Goal: Task Accomplishment & Management: Complete application form

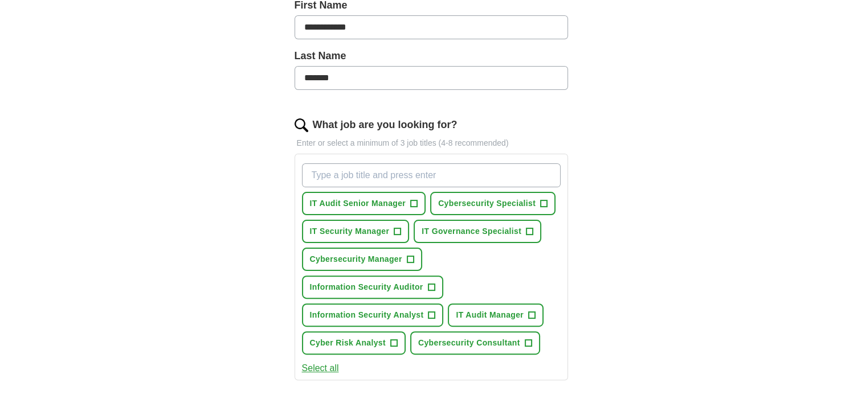
scroll to position [285, 0]
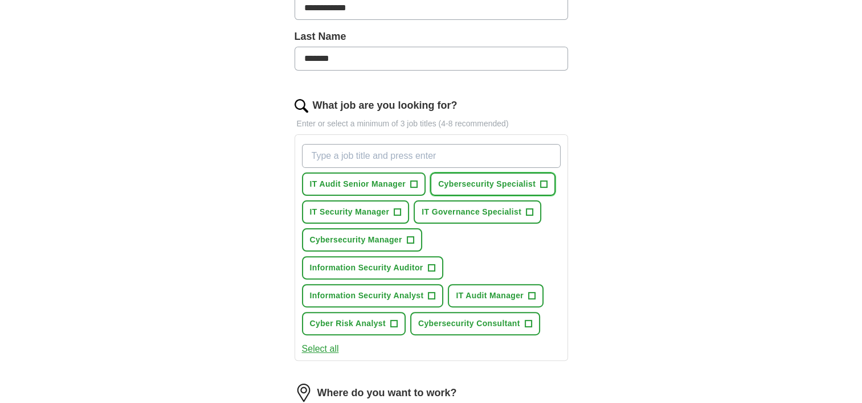
click at [542, 182] on span "+" at bounding box center [544, 184] width 7 height 9
click at [533, 206] on button "IT Governance Specialist +" at bounding box center [478, 212] width 128 height 23
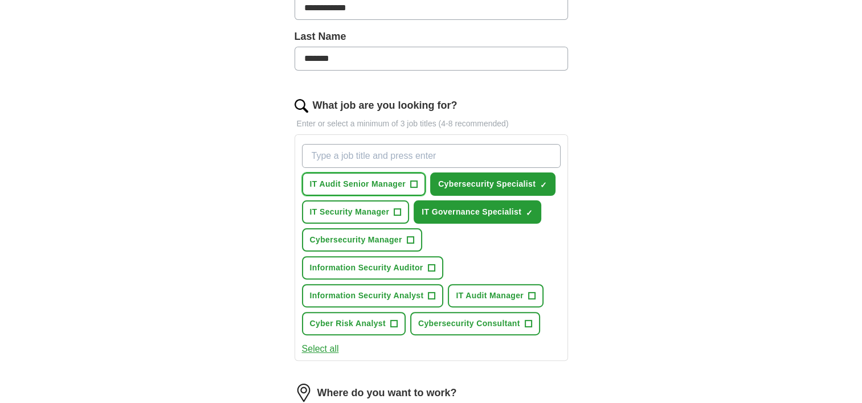
click at [413, 184] on span "+" at bounding box center [414, 184] width 7 height 9
click at [413, 234] on button "Cybersecurity Manager +" at bounding box center [362, 240] width 120 height 23
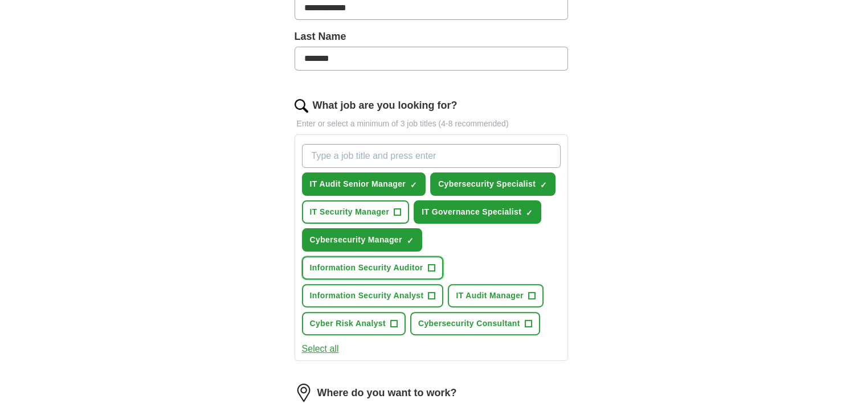
click at [434, 265] on span "+" at bounding box center [431, 267] width 7 height 7
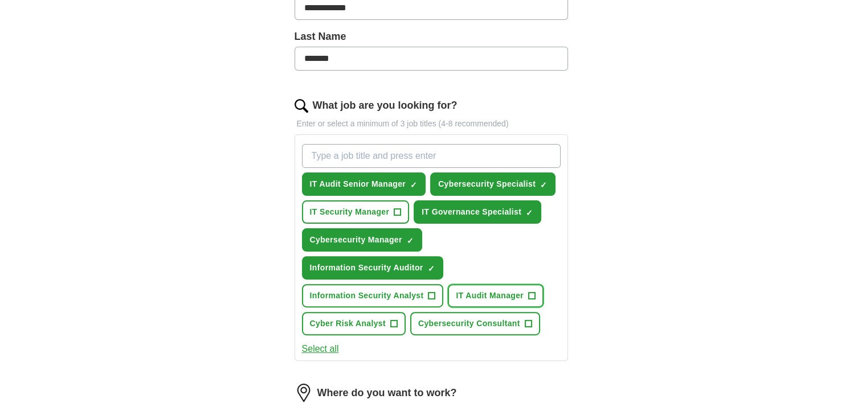
click at [529, 292] on span "+" at bounding box center [532, 296] width 7 height 9
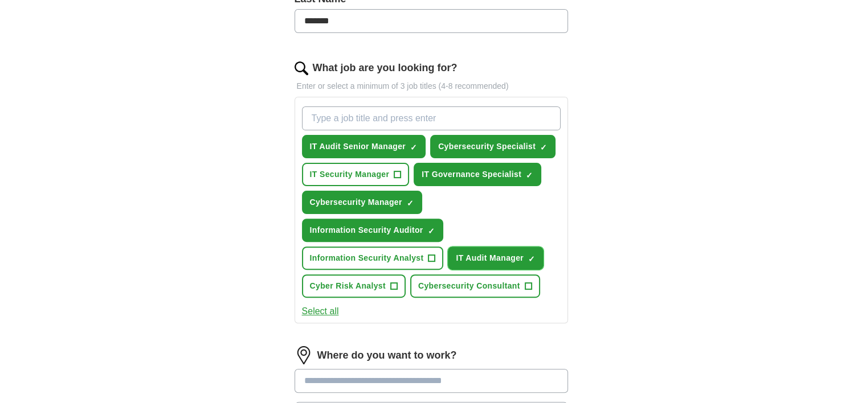
scroll to position [342, 0]
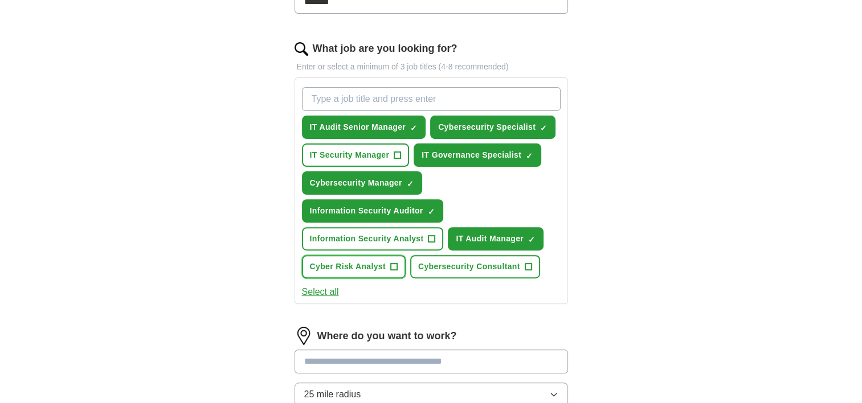
click at [397, 263] on span "+" at bounding box center [393, 266] width 7 height 7
click at [529, 263] on span "+" at bounding box center [528, 267] width 7 height 9
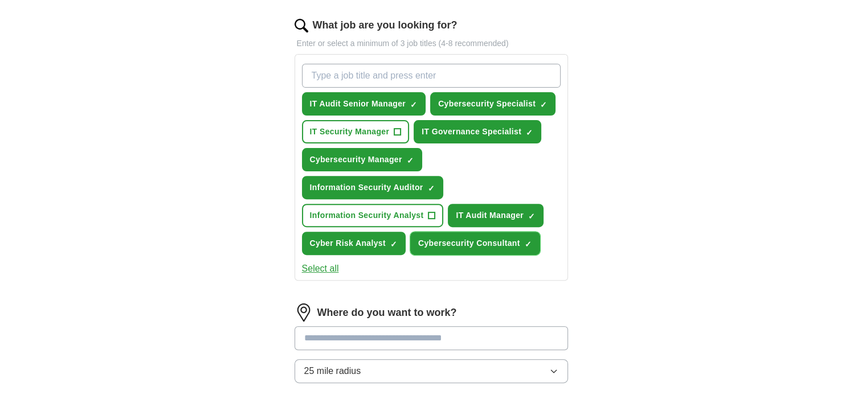
scroll to position [399, 0]
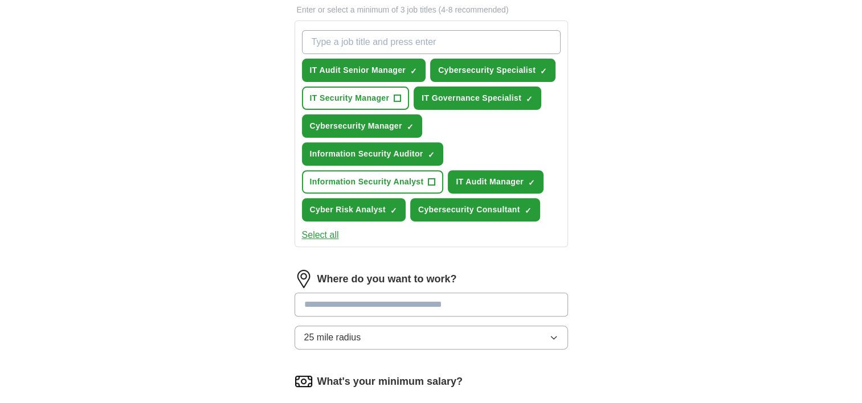
click at [472, 304] on input at bounding box center [432, 305] width 274 height 24
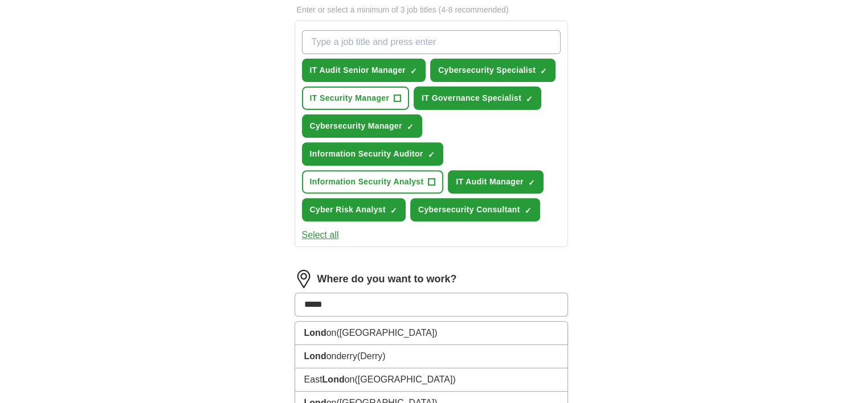
type input "******"
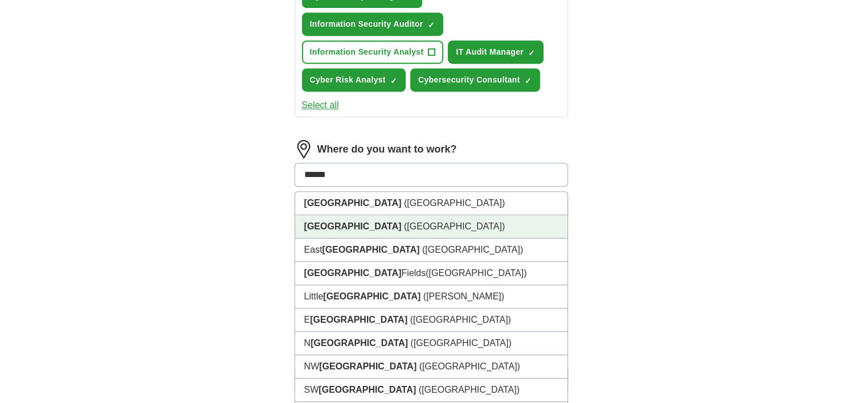
scroll to position [627, 0]
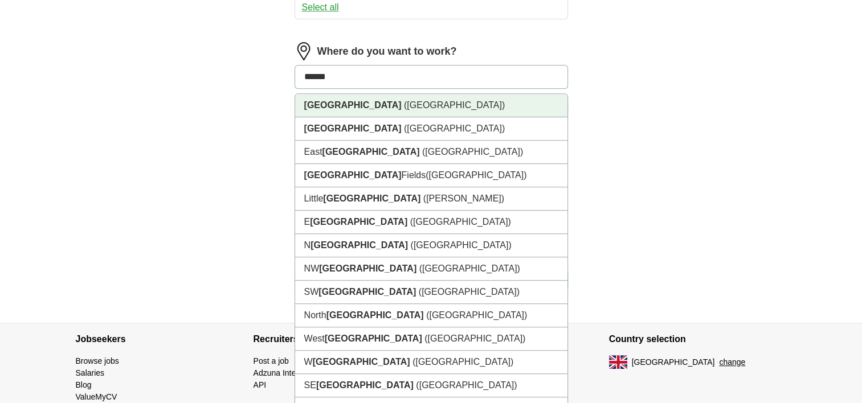
click at [333, 105] on strong "[GEOGRAPHIC_DATA]" at bounding box center [352, 105] width 97 height 10
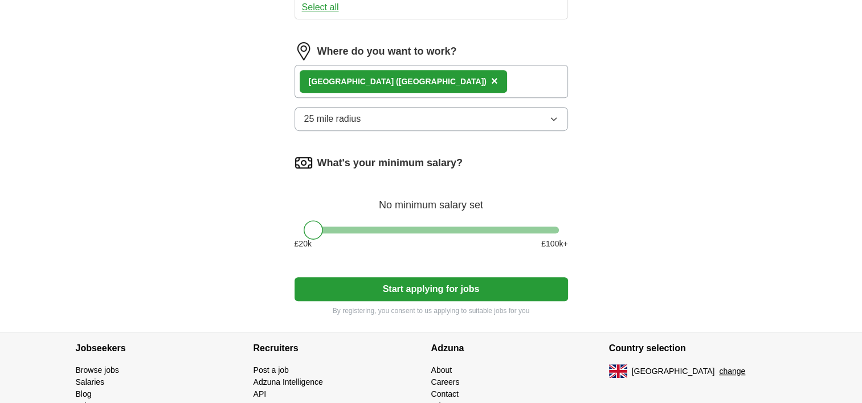
click at [471, 283] on button "Start applying for jobs" at bounding box center [432, 290] width 274 height 24
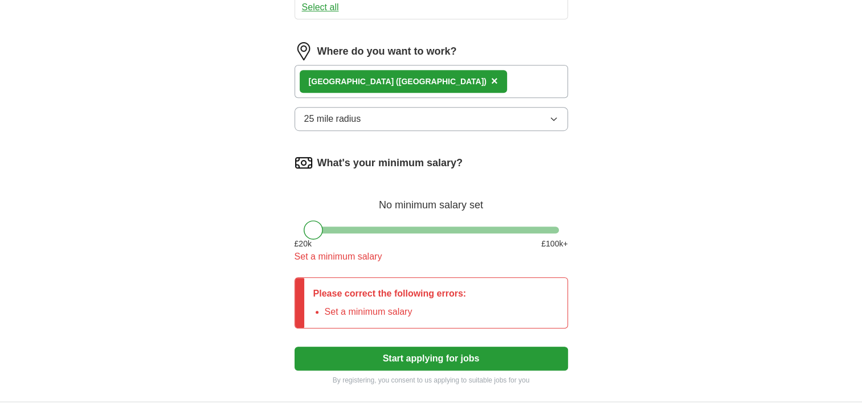
click at [509, 261] on div "What's your minimum salary? No minimum salary set £ 20 k £ 100 k+ Set a minimum…" at bounding box center [432, 213] width 274 height 119
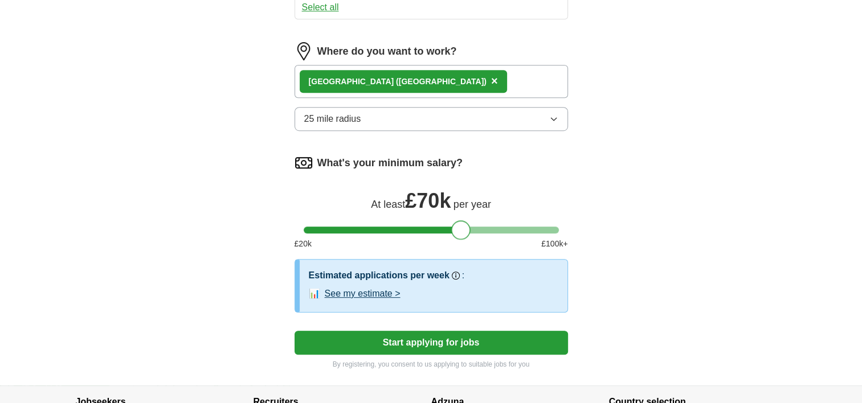
drag, startPoint x: 319, startPoint y: 222, endPoint x: 465, endPoint y: 219, distance: 146.5
click at [465, 221] on div at bounding box center [460, 230] width 19 height 19
click at [454, 335] on button "Start applying for jobs" at bounding box center [432, 343] width 274 height 24
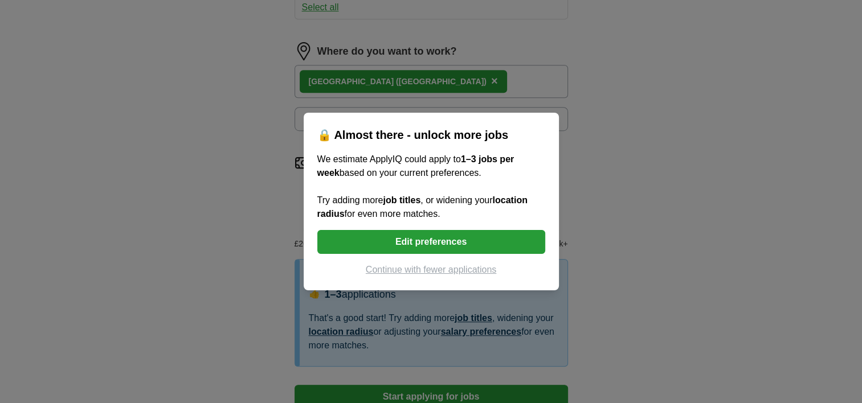
click at [442, 240] on button "Edit preferences" at bounding box center [431, 242] width 228 height 24
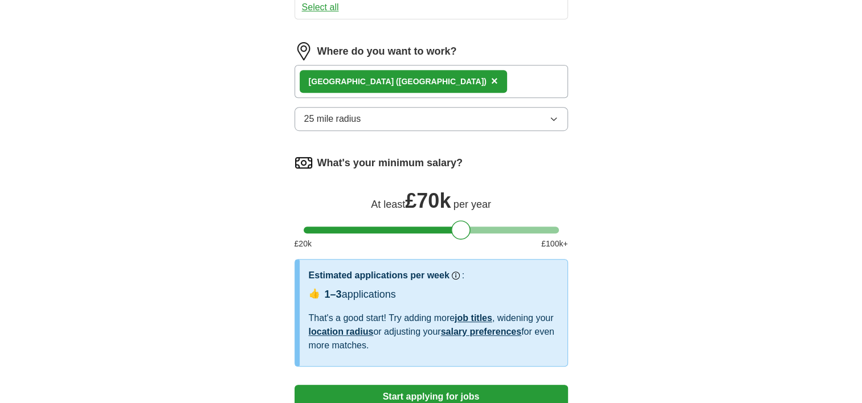
click at [556, 115] on icon "button" at bounding box center [553, 119] width 9 height 9
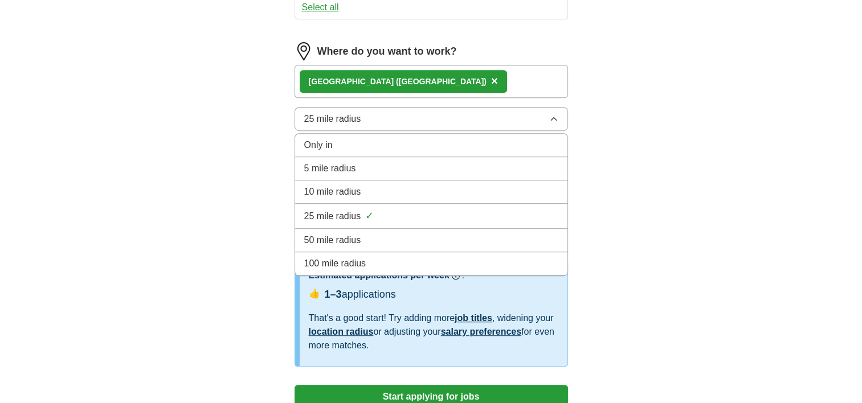
click at [374, 238] on div "50 mile radius" at bounding box center [431, 241] width 254 height 14
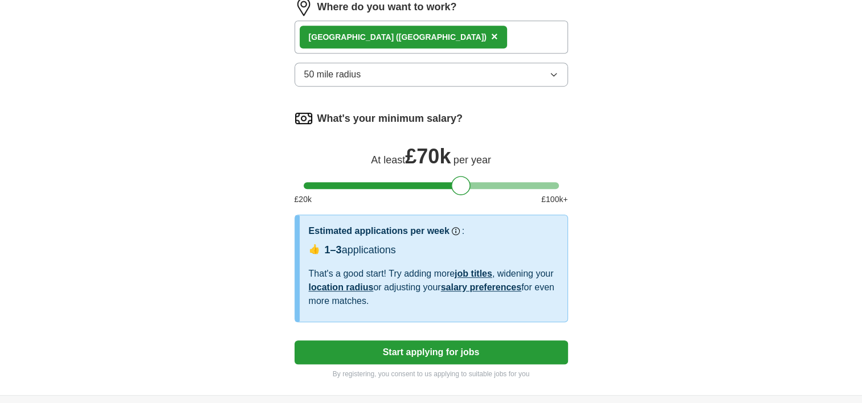
scroll to position [443, 0]
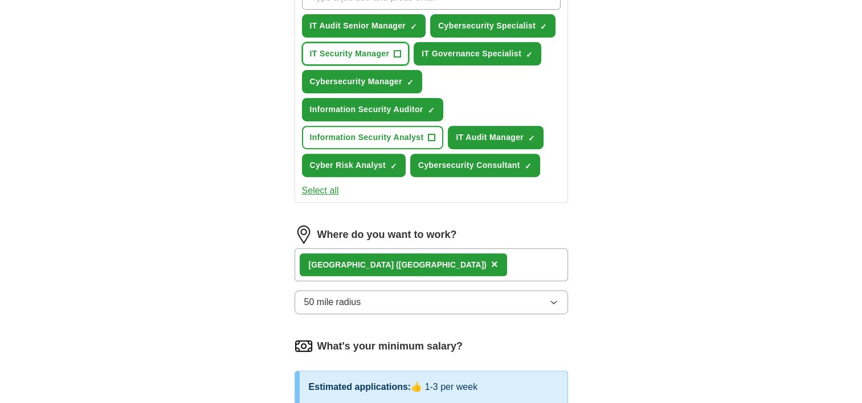
click at [401, 51] on button "IT Security Manager +" at bounding box center [356, 53] width 108 height 23
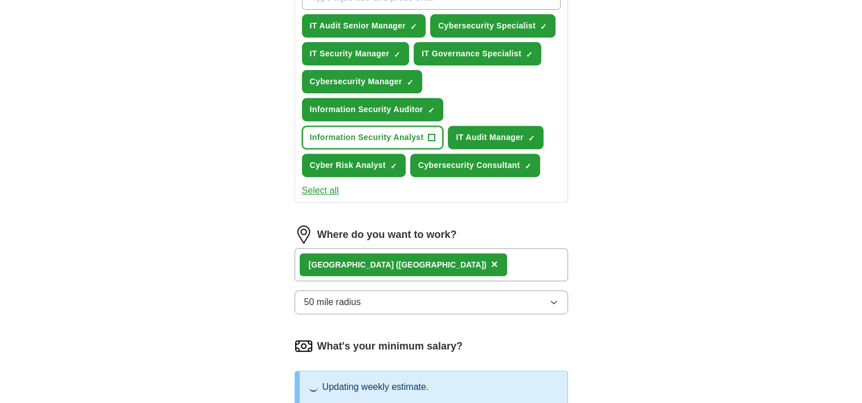
click at [431, 134] on span "+" at bounding box center [432, 137] width 7 height 9
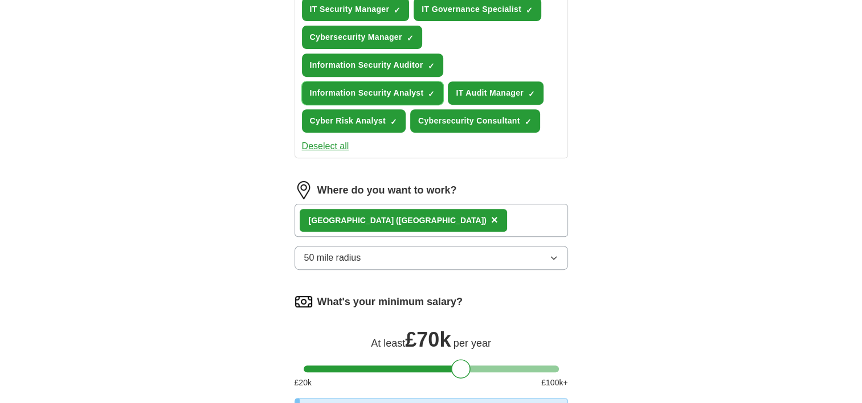
scroll to position [614, 0]
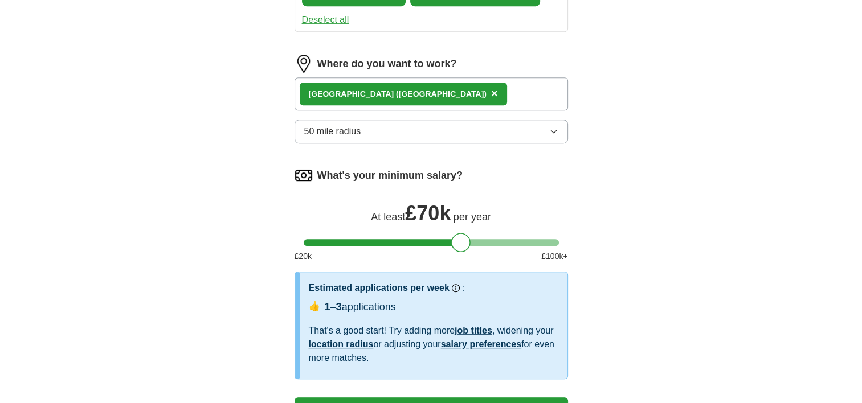
click at [477, 326] on link "job titles" at bounding box center [474, 331] width 38 height 10
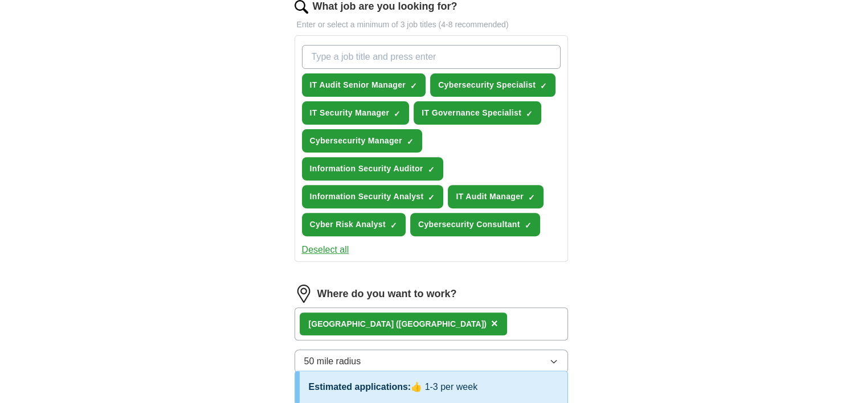
scroll to position [382, 0]
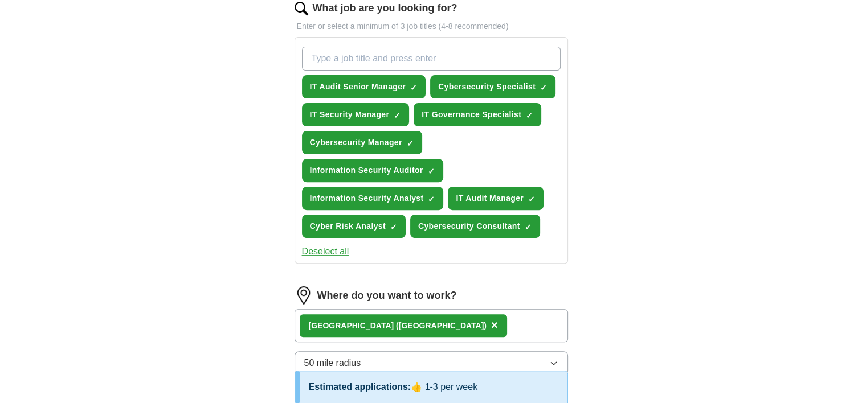
click at [365, 57] on input "What job are you looking for?" at bounding box center [431, 59] width 259 height 24
type input "IT Compliance"
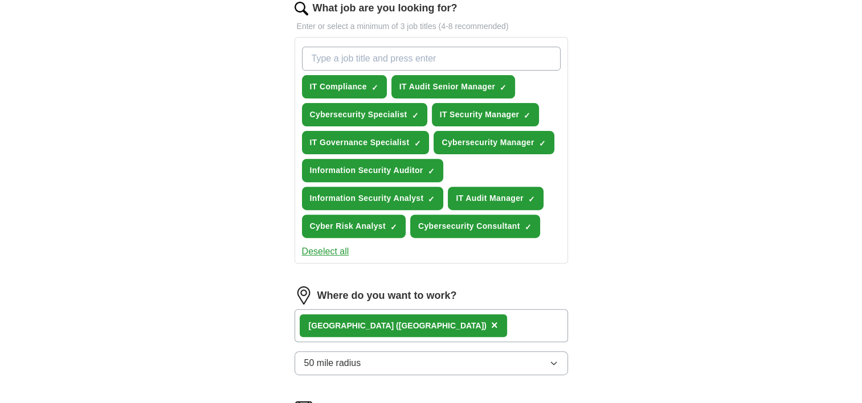
click at [380, 59] on input "What job are you looking for?" at bounding box center [431, 59] width 259 height 24
type input "Cybersecurity Advisory"
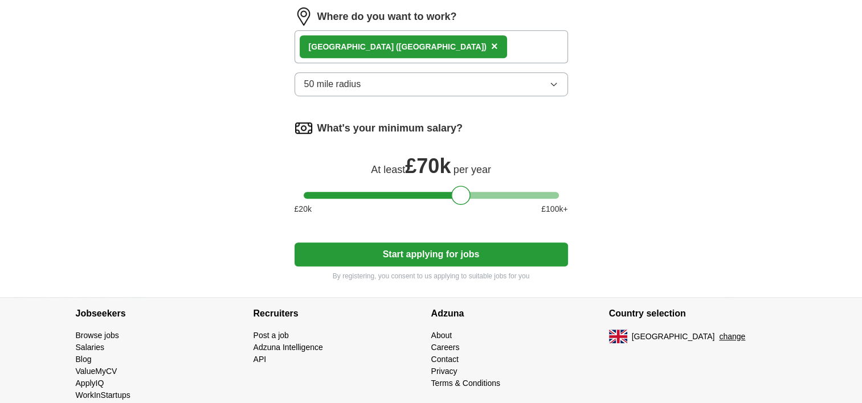
scroll to position [705, 0]
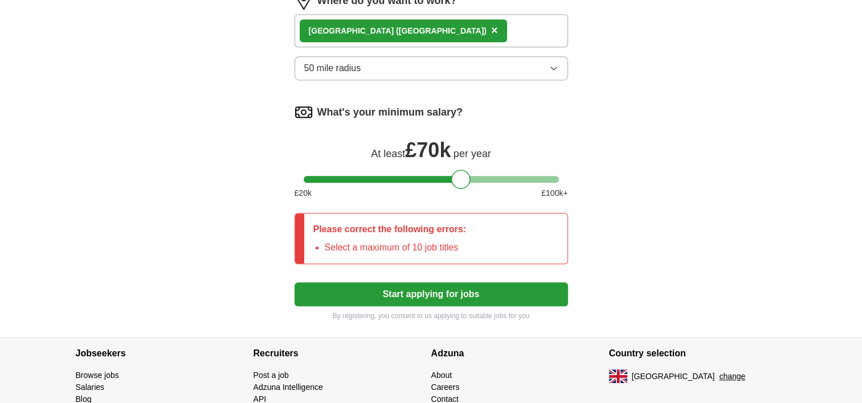
click at [446, 284] on button "Start applying for jobs" at bounding box center [432, 295] width 274 height 24
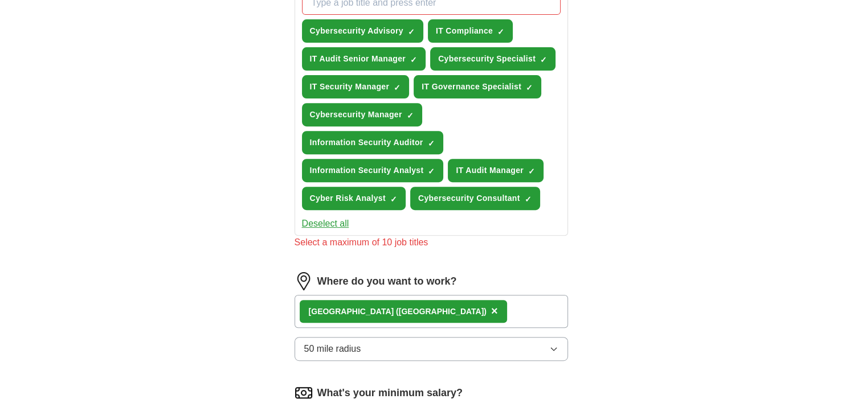
scroll to position [377, 0]
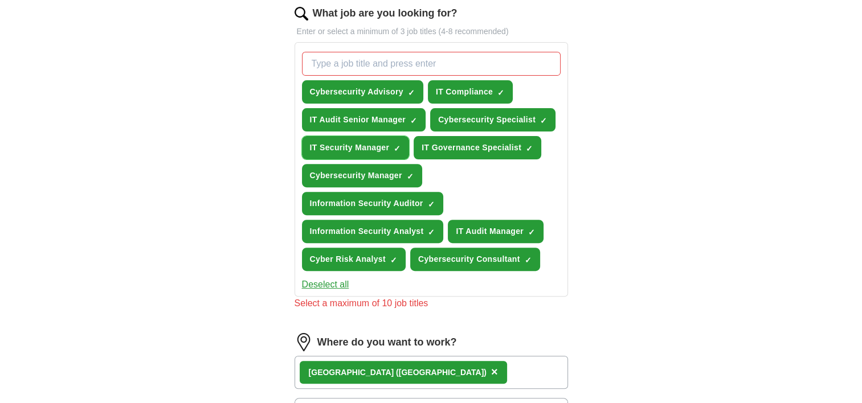
click at [0, 0] on span "×" at bounding box center [0, 0] width 0 height 0
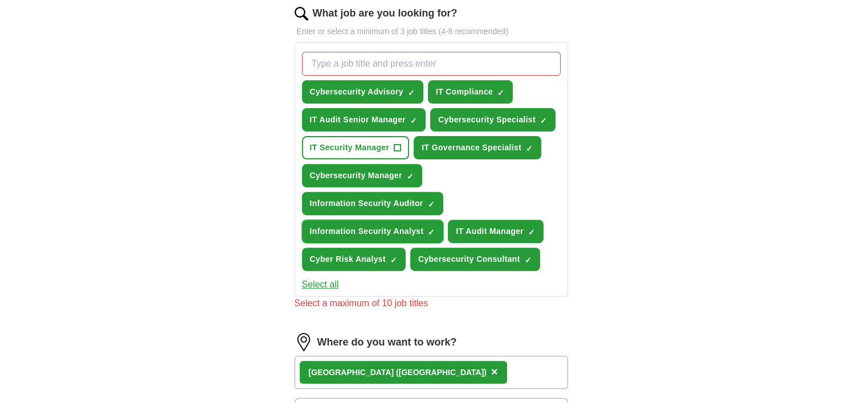
click at [413, 226] on span "Information Security Analyst" at bounding box center [367, 232] width 114 height 12
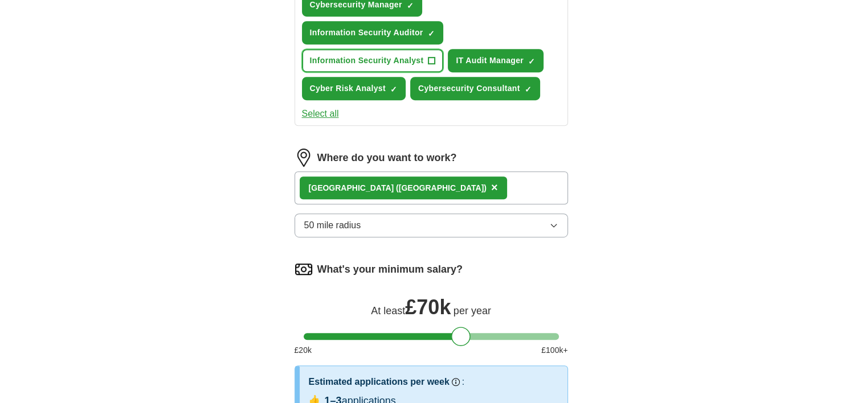
scroll to position [776, 0]
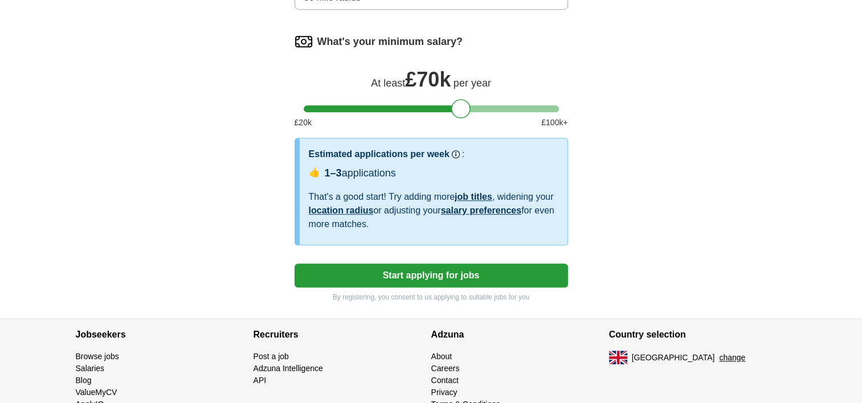
click at [457, 267] on button "Start applying for jobs" at bounding box center [432, 276] width 274 height 24
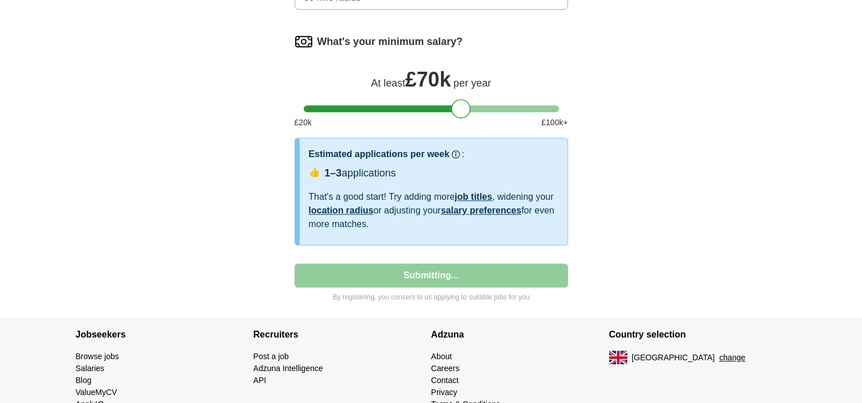
select select "**"
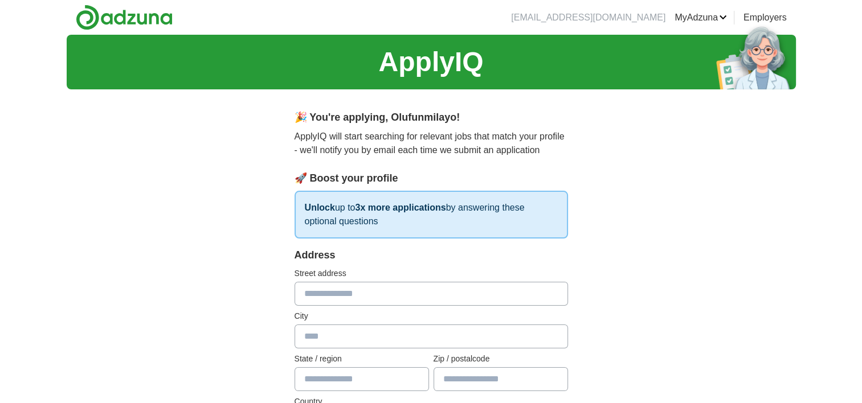
scroll to position [171, 0]
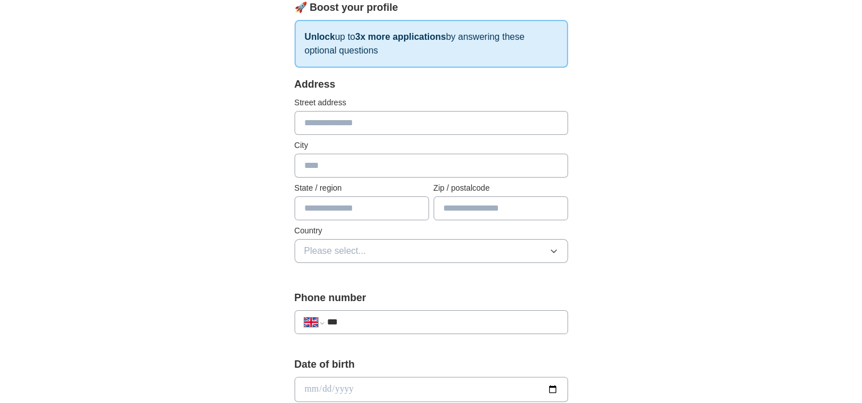
click at [368, 123] on input "text" at bounding box center [432, 123] width 274 height 24
type input "**********"
click at [351, 204] on input "text" at bounding box center [362, 209] width 134 height 24
click at [463, 246] on button "Please select..." at bounding box center [432, 251] width 274 height 24
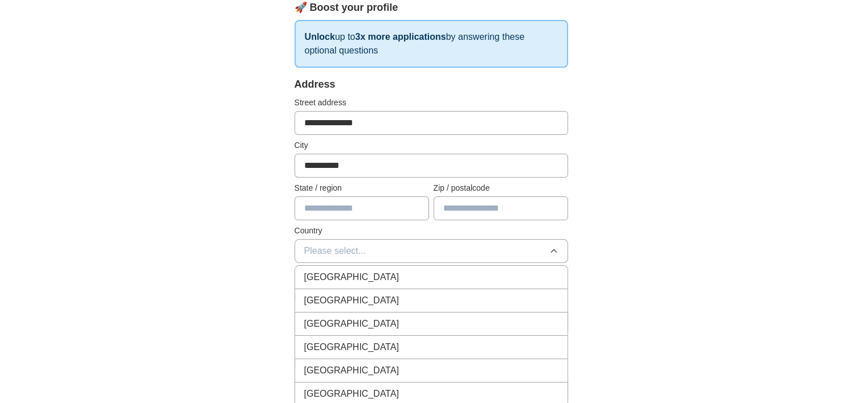
click at [375, 275] on div "[GEOGRAPHIC_DATA]" at bounding box center [431, 278] width 254 height 14
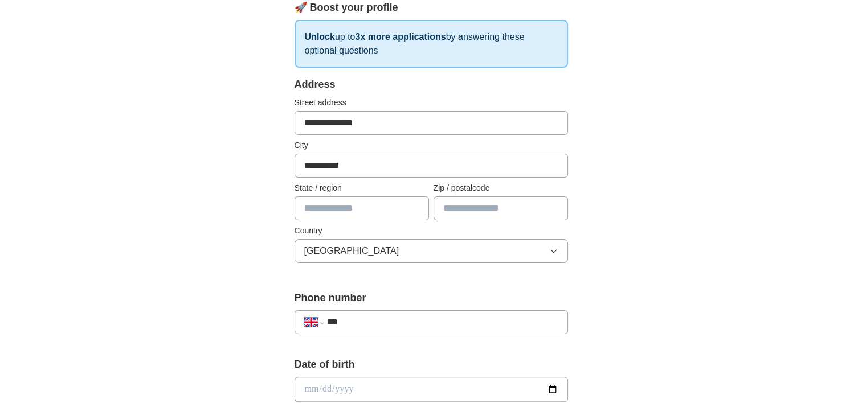
click at [360, 209] on input "text" at bounding box center [362, 209] width 134 height 24
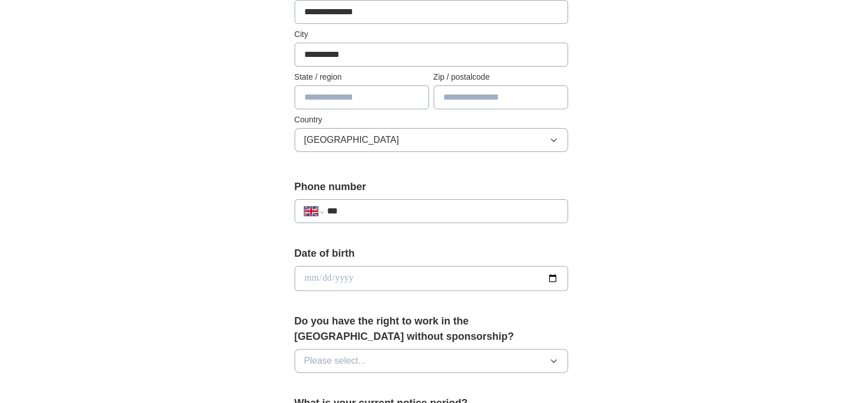
scroll to position [285, 0]
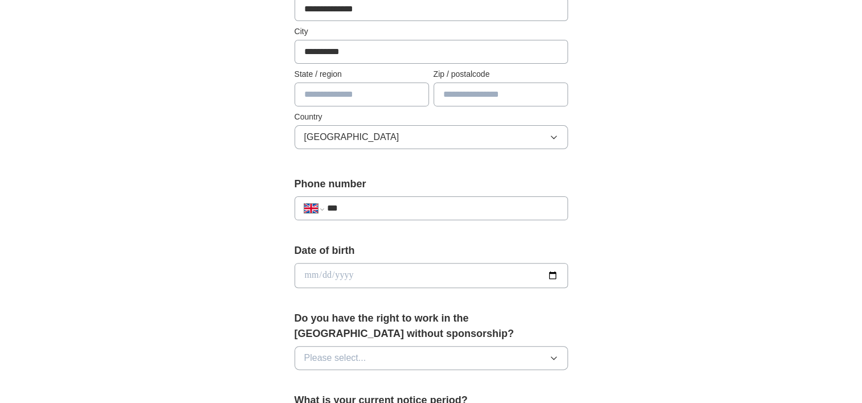
click at [361, 209] on input "***" at bounding box center [442, 209] width 231 height 14
type input "**********"
click at [549, 272] on input "date" at bounding box center [432, 275] width 274 height 25
click at [338, 274] on input "date" at bounding box center [432, 275] width 274 height 25
click at [309, 274] on input "date" at bounding box center [432, 275] width 274 height 25
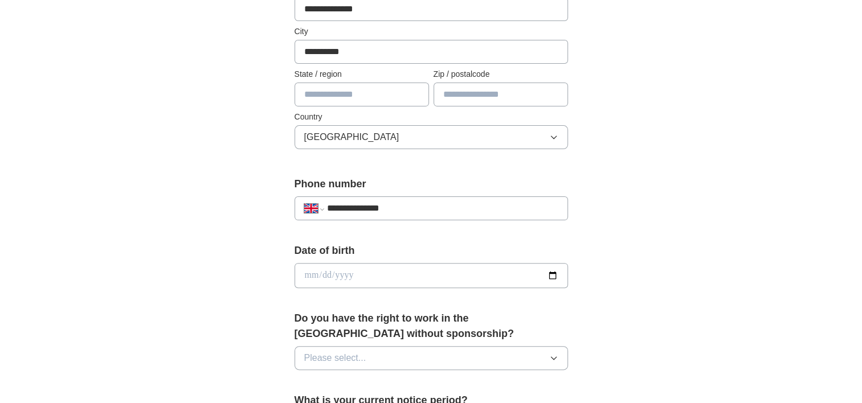
type input "**********"
click at [553, 354] on icon "button" at bounding box center [553, 358] width 9 height 9
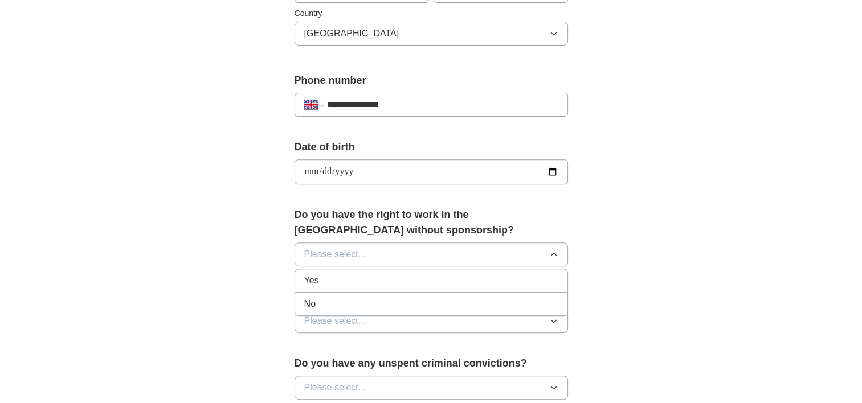
scroll to position [399, 0]
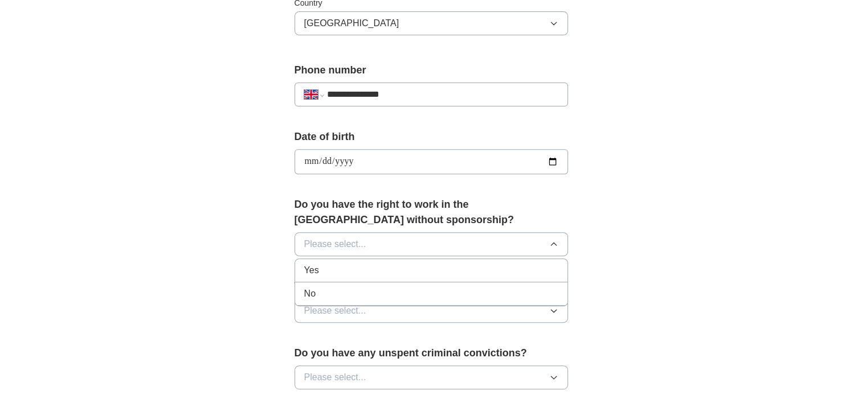
click at [330, 291] on div "No" at bounding box center [431, 294] width 254 height 14
click at [552, 307] on icon "button" at bounding box center [553, 311] width 9 height 9
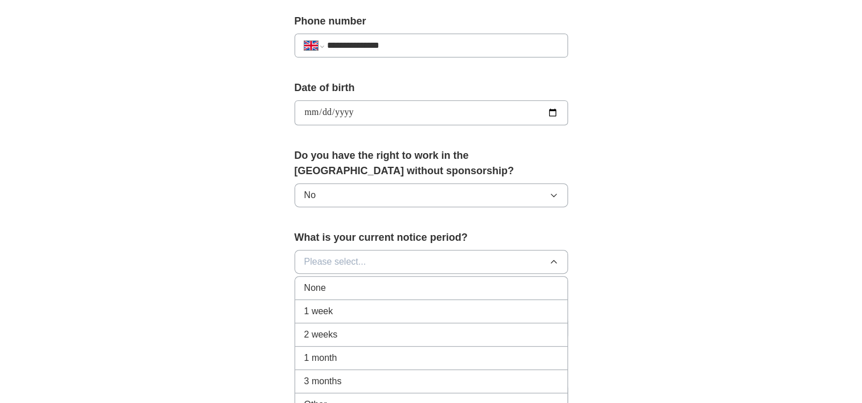
scroll to position [513, 0]
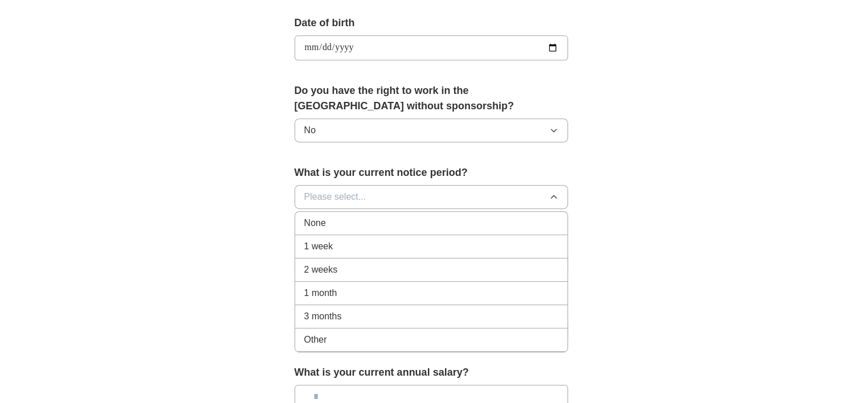
click at [336, 293] on span "1 month" at bounding box center [320, 294] width 33 height 14
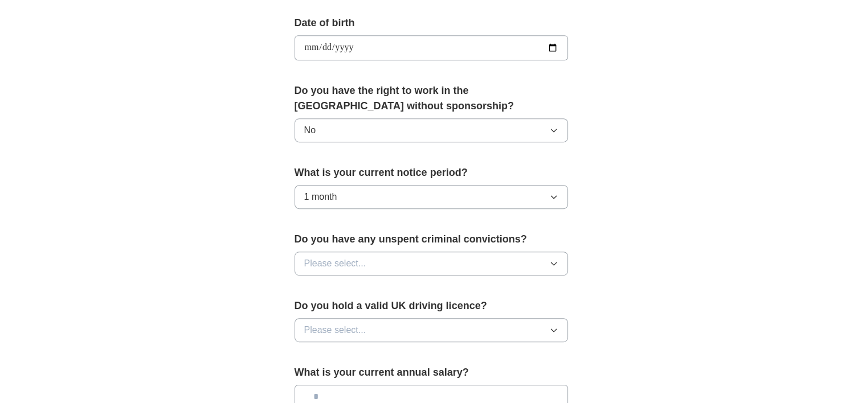
click at [556, 259] on icon "button" at bounding box center [553, 263] width 9 height 9
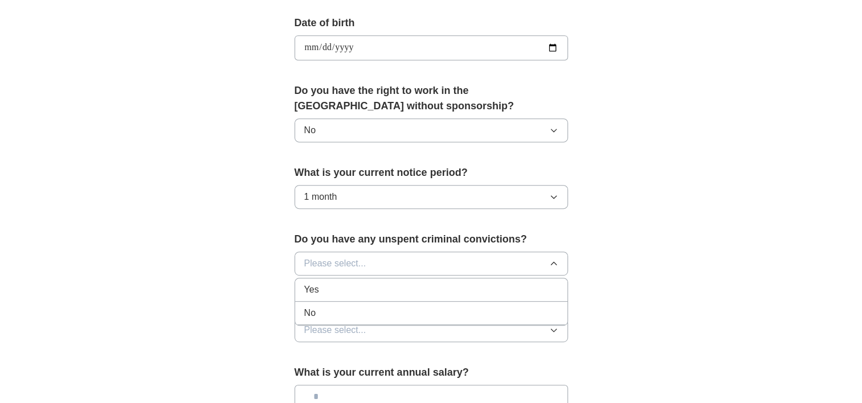
click at [332, 313] on div "No" at bounding box center [431, 314] width 254 height 14
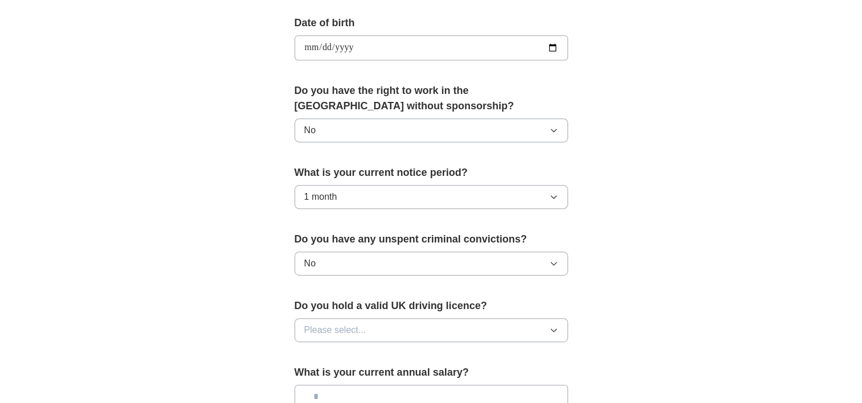
click at [552, 331] on icon "button" at bounding box center [553, 330] width 9 height 9
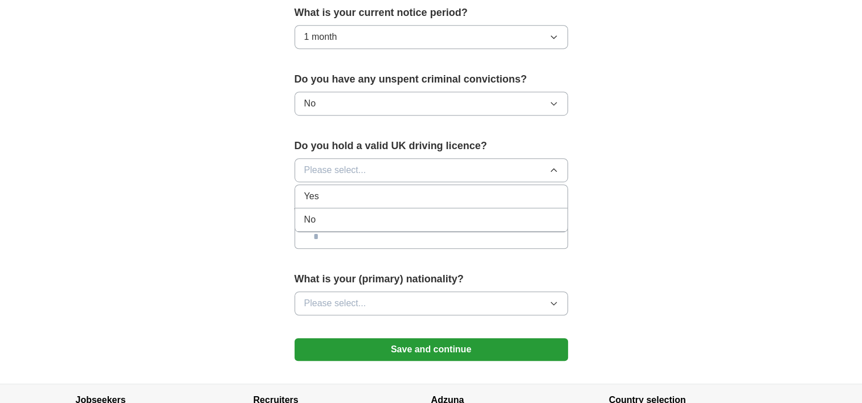
scroll to position [741, 0]
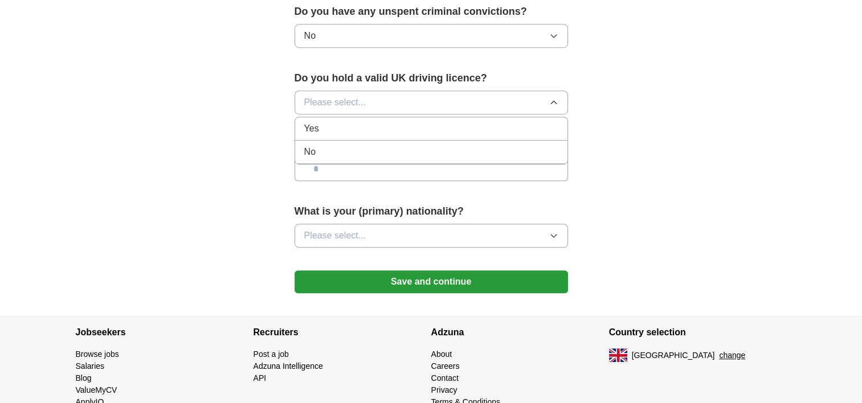
click at [317, 148] on div "No" at bounding box center [431, 152] width 254 height 14
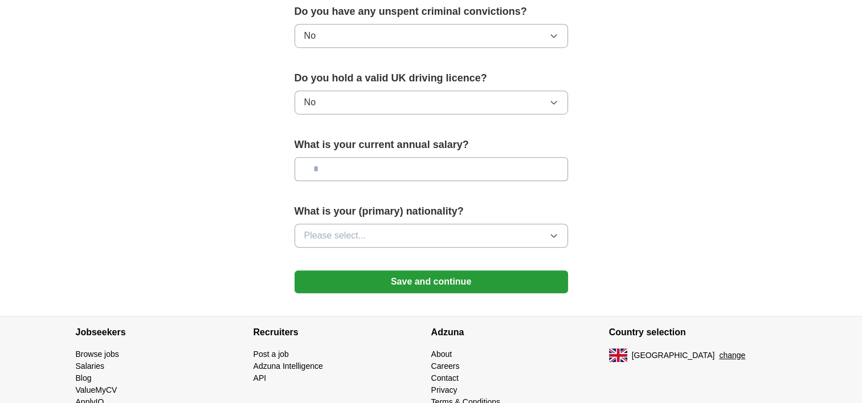
click at [349, 161] on input "text" at bounding box center [432, 169] width 274 height 24
type input "*******"
click at [373, 230] on button "Please select..." at bounding box center [432, 236] width 274 height 24
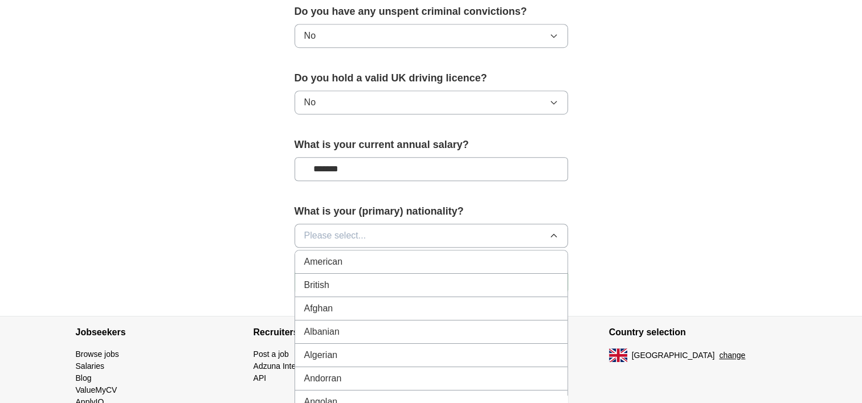
click at [374, 230] on button "Please select..." at bounding box center [432, 236] width 274 height 24
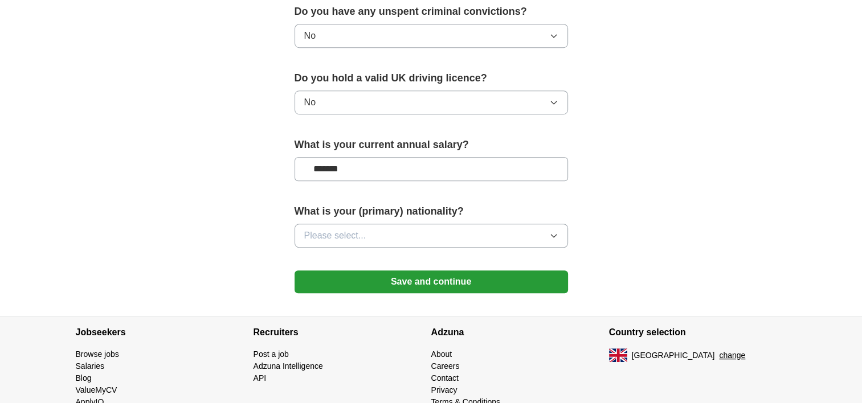
click at [553, 231] on icon "button" at bounding box center [553, 235] width 9 height 9
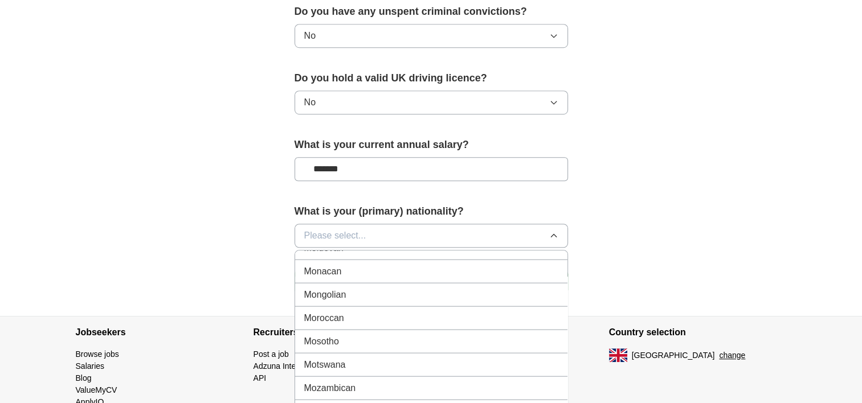
scroll to position [2906, 0]
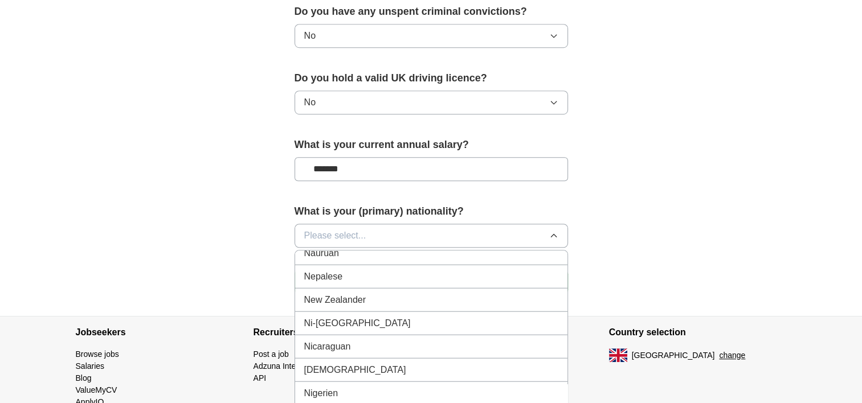
click at [337, 363] on span "[DEMOGRAPHIC_DATA]" at bounding box center [355, 370] width 102 height 14
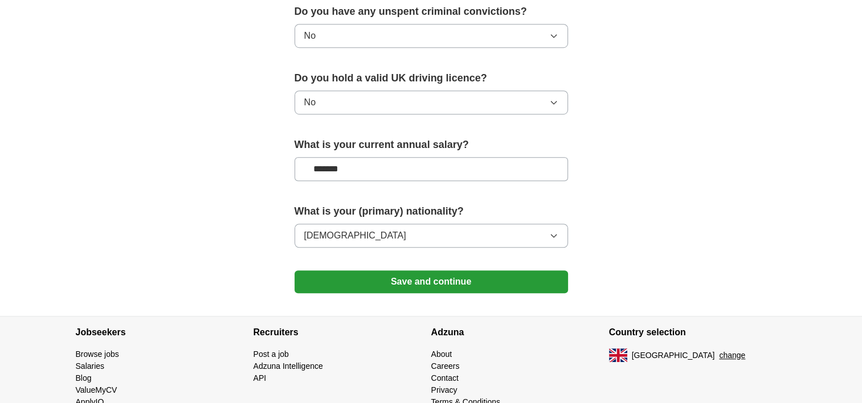
click at [427, 281] on button "Save and continue" at bounding box center [432, 282] width 274 height 23
